Goal: Information Seeking & Learning: Learn about a topic

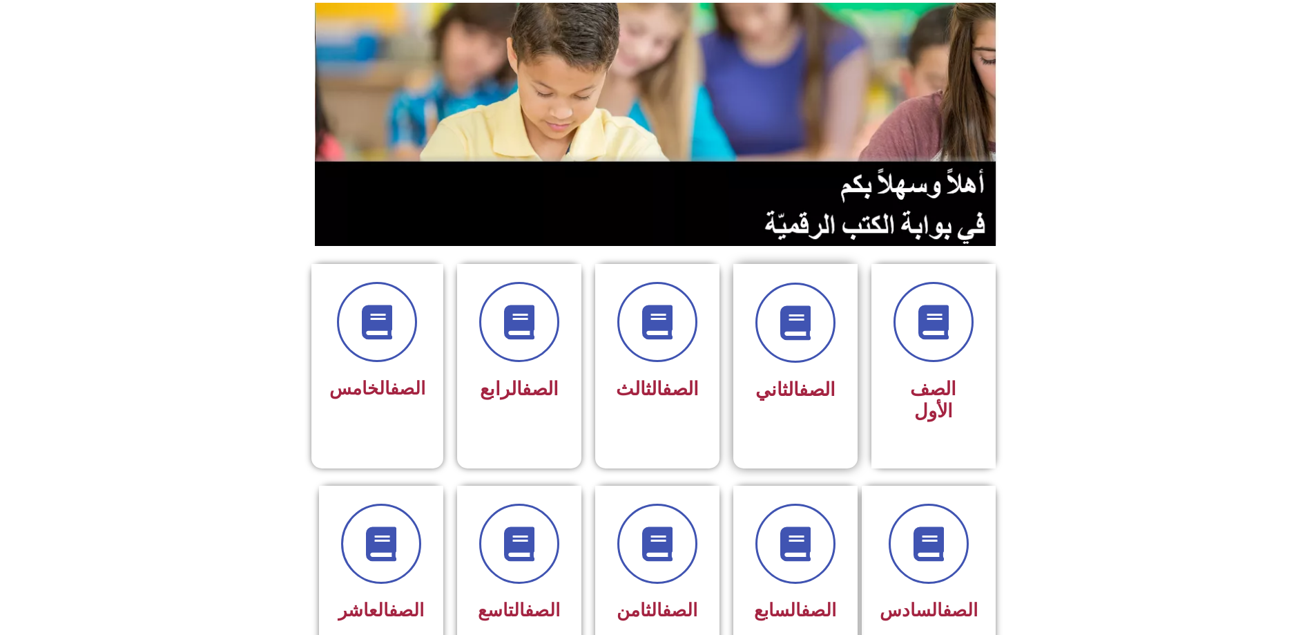
scroll to position [138, 0]
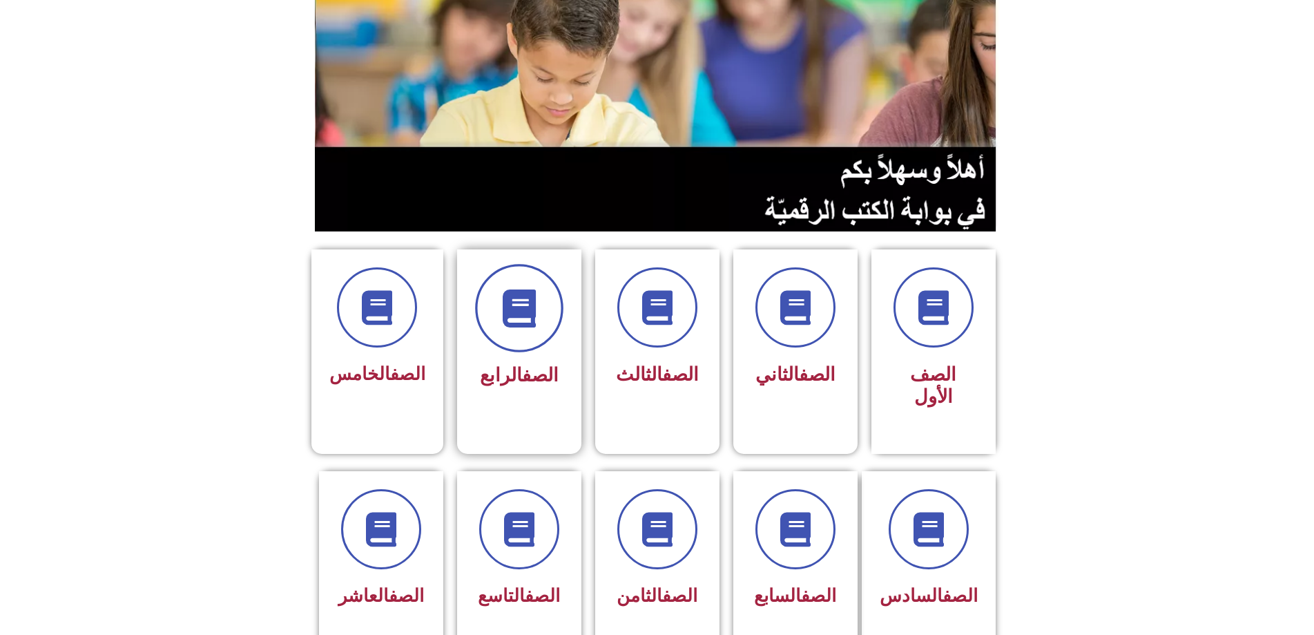
click at [539, 295] on span at bounding box center [519, 308] width 88 height 88
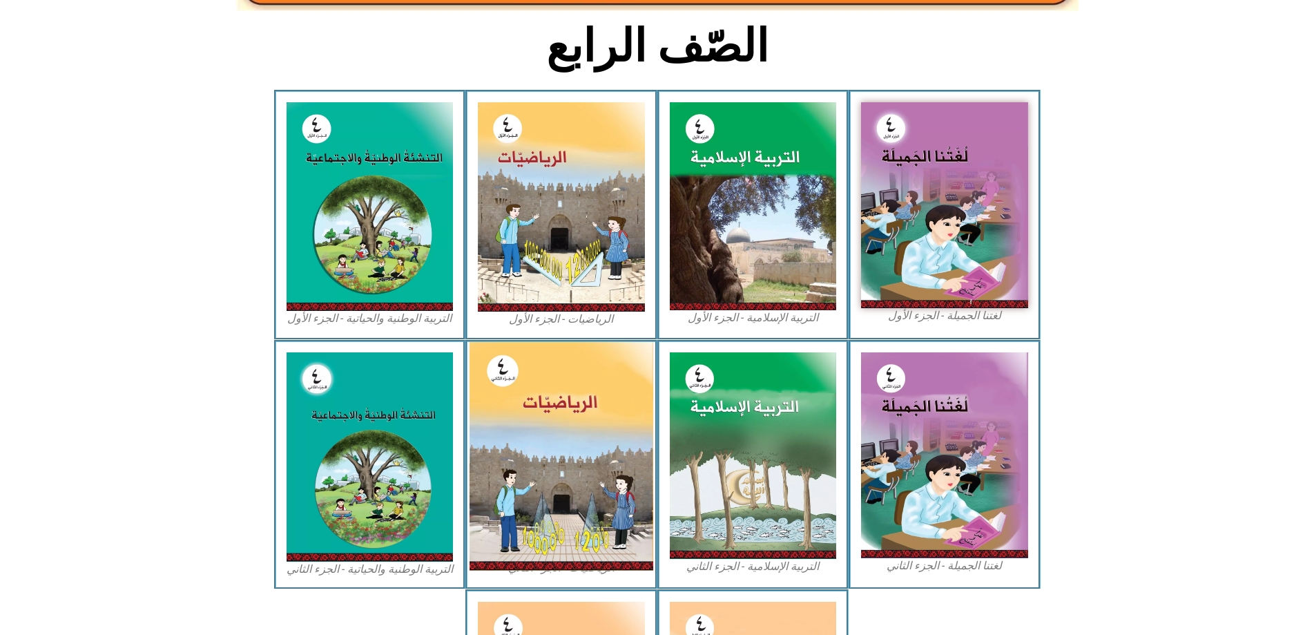
scroll to position [345, 0]
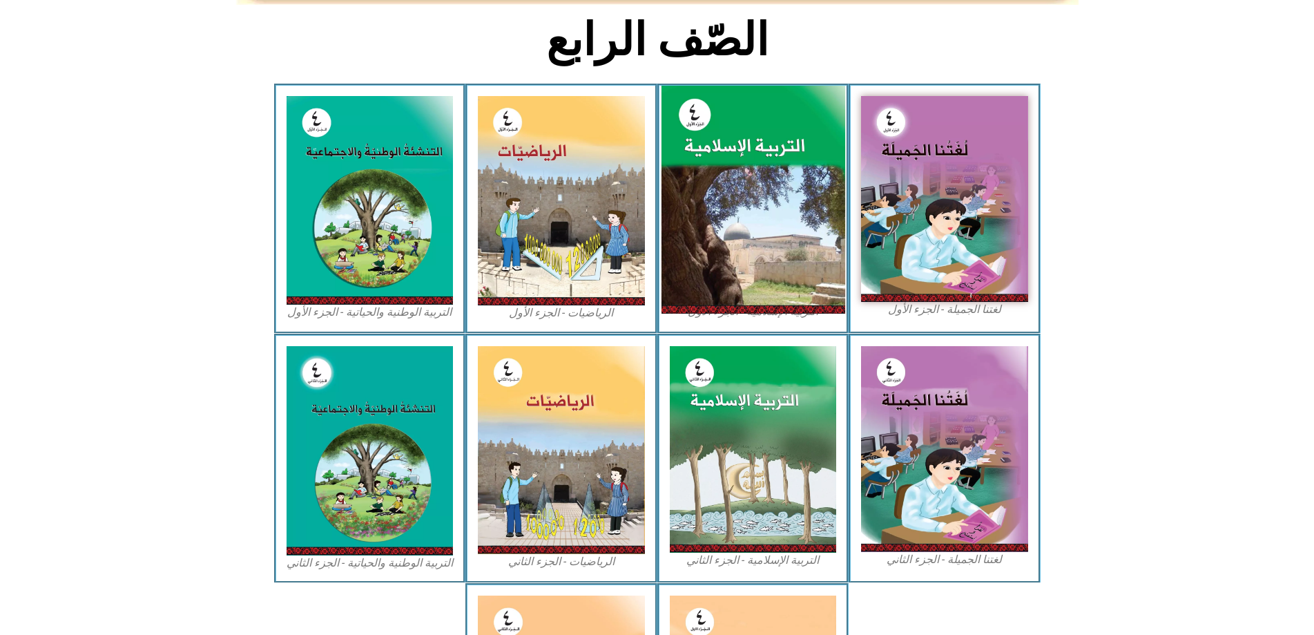
click at [798, 237] on img at bounding box center [753, 200] width 184 height 229
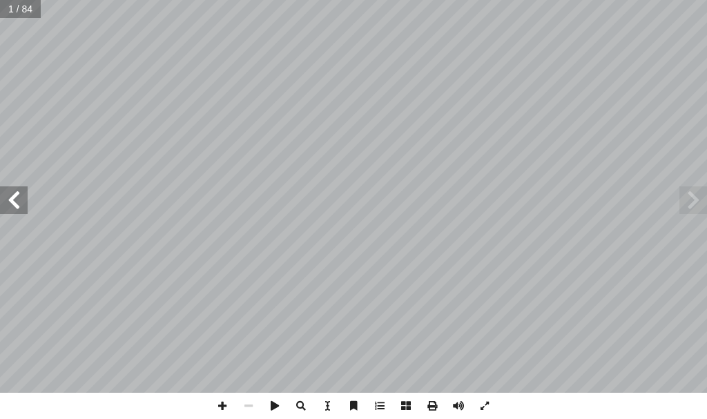
click at [11, 198] on span at bounding box center [14, 200] width 28 height 28
click at [279, 17] on div "ليف أ ا في ت ُ ل َ م َ الع َ جاء ْ وتطويرها، فقد ِ المناهج ِ حسين َ في ت ِ ة ّ …" at bounding box center [353, 209] width 707 height 419
type input "**"
drag, startPoint x: 1, startPoint y: 3, endPoint x: 1, endPoint y: 12, distance: 8.3
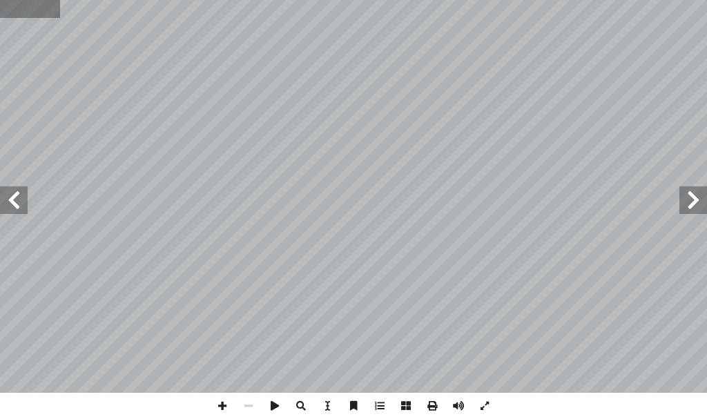
click at [1, 11] on input "text" at bounding box center [30, 9] width 60 height 18
type input "**"
click at [12, 208] on span at bounding box center [14, 200] width 28 height 28
click at [681, 196] on span at bounding box center [694, 200] width 28 height 28
click at [686, 186] on span at bounding box center [694, 200] width 28 height 28
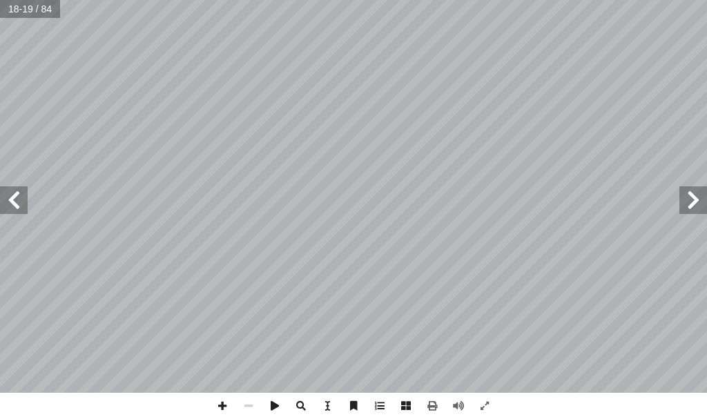
click at [8, 199] on span at bounding box center [14, 200] width 28 height 28
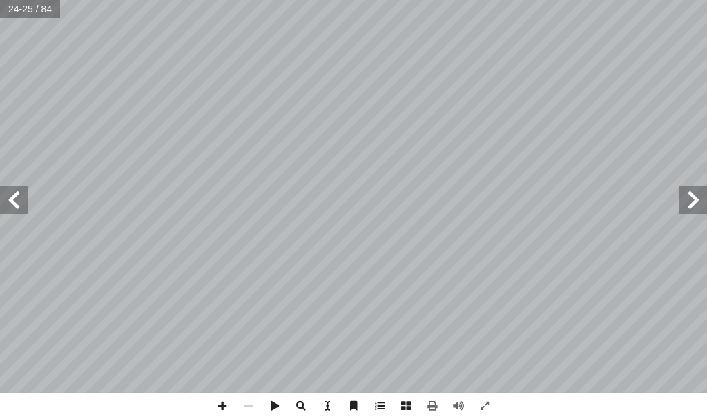
click at [15, 198] on span at bounding box center [14, 200] width 28 height 28
click at [700, 210] on span at bounding box center [694, 200] width 28 height 28
click at [700, 206] on span at bounding box center [694, 200] width 28 height 28
click at [230, 404] on span at bounding box center [222, 406] width 26 height 26
click at [214, 406] on span at bounding box center [222, 406] width 26 height 26
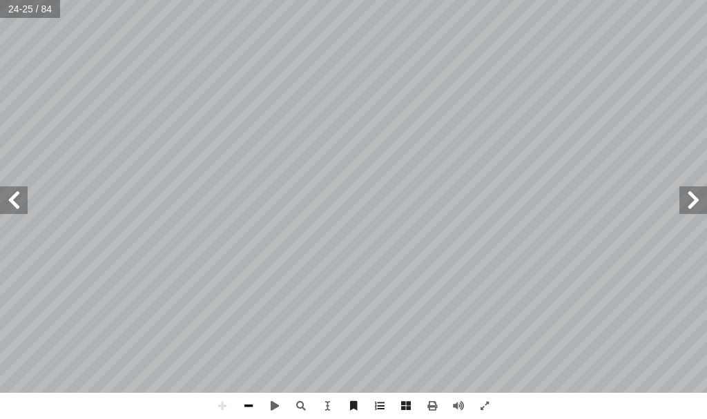
click at [250, 406] on span at bounding box center [248, 406] width 26 height 26
click at [12, 202] on span at bounding box center [14, 200] width 28 height 28
click at [222, 409] on span at bounding box center [222, 406] width 26 height 26
click at [12, 200] on span at bounding box center [14, 200] width 28 height 28
click at [705, 211] on span at bounding box center [694, 200] width 28 height 28
